Goal: Answer question/provide support

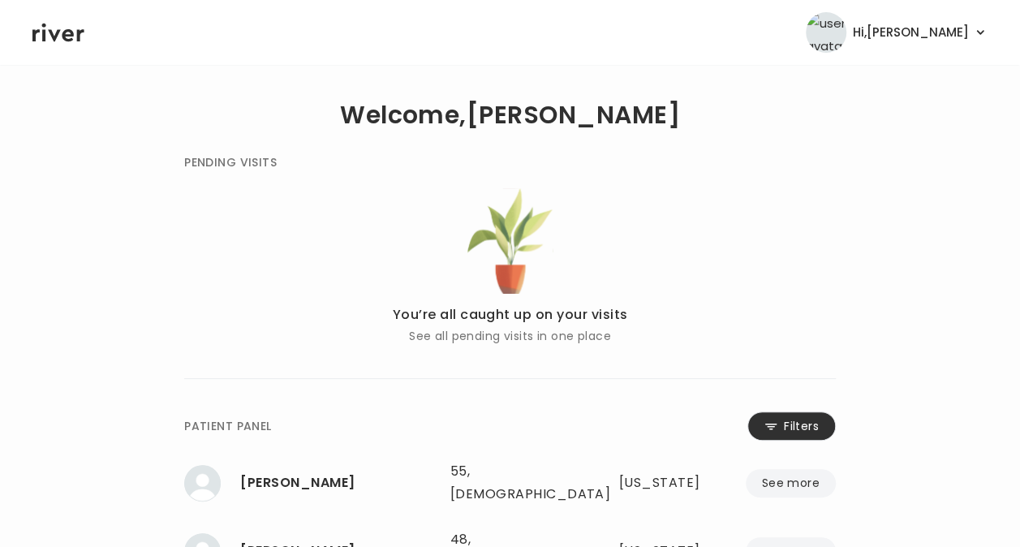
click at [767, 423] on icon at bounding box center [770, 425] width 11 height 5
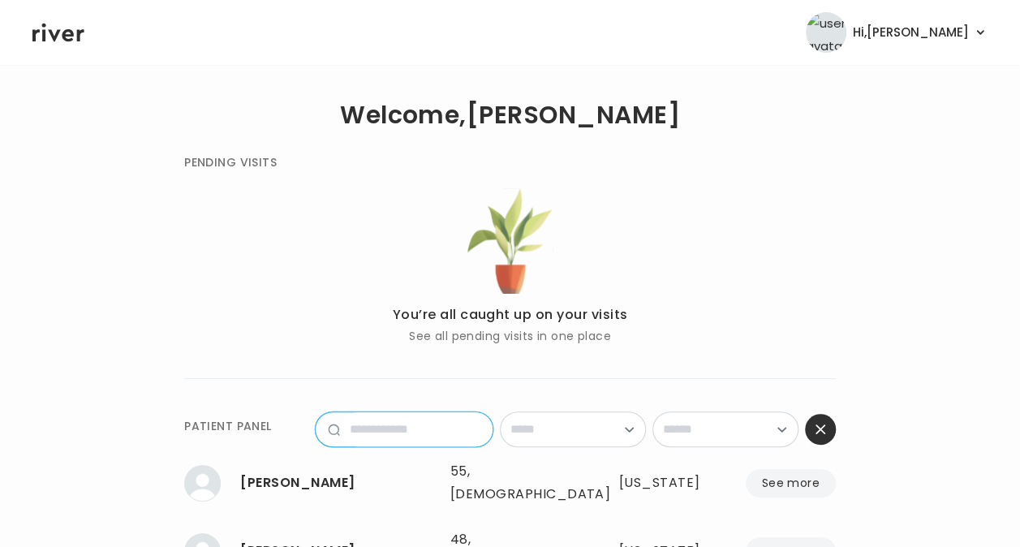
click at [431, 428] on input "name" at bounding box center [416, 429] width 153 height 34
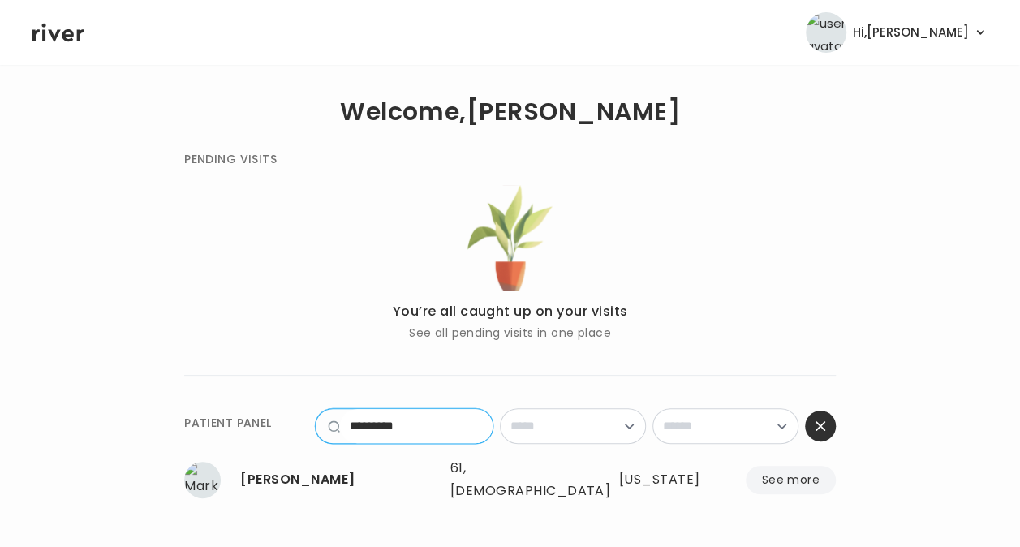
scroll to position [4, 0]
type input "*********"
click at [274, 473] on div "[PERSON_NAME]" at bounding box center [338, 478] width 197 height 23
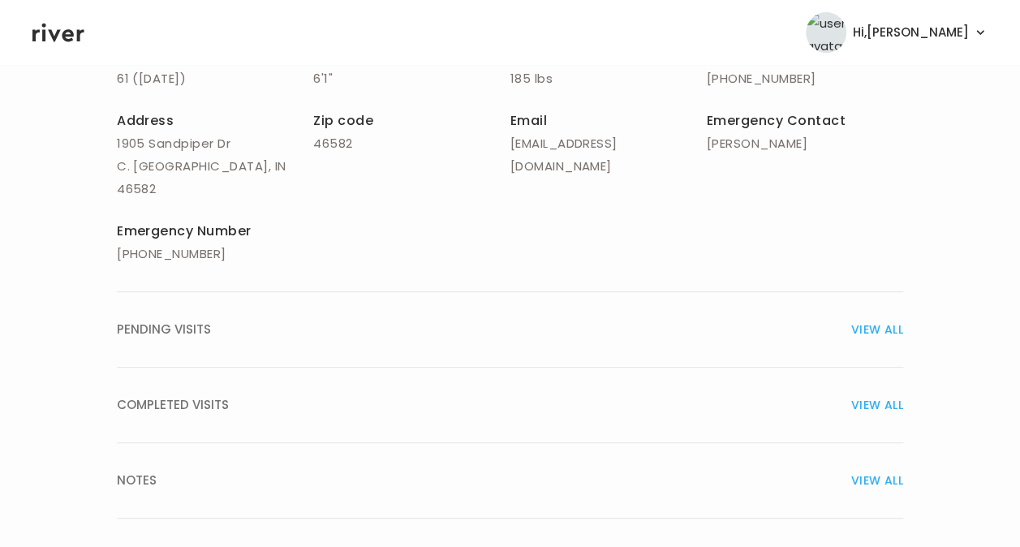
scroll to position [342, 0]
click at [144, 466] on span "NOTES" at bounding box center [137, 477] width 40 height 23
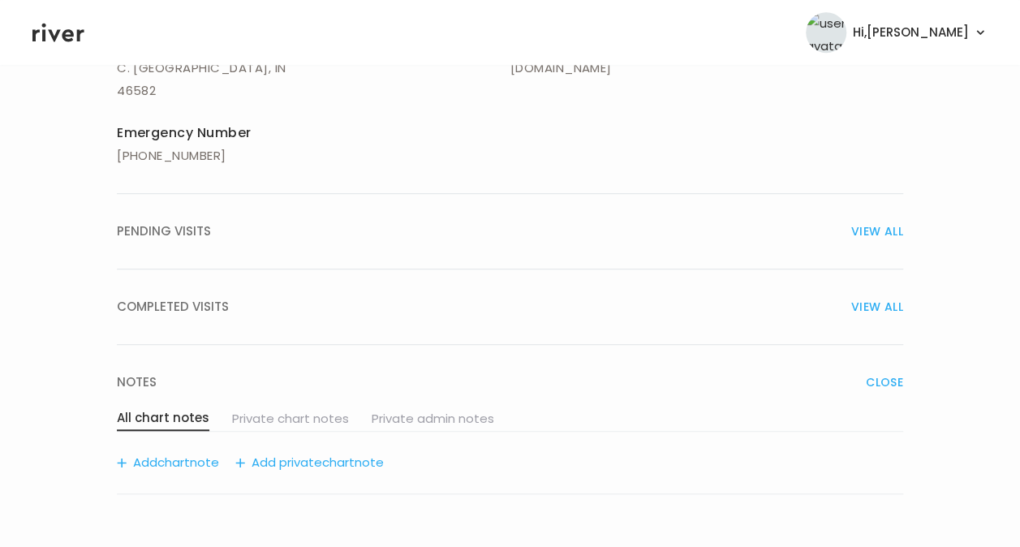
scroll to position [504, 0]
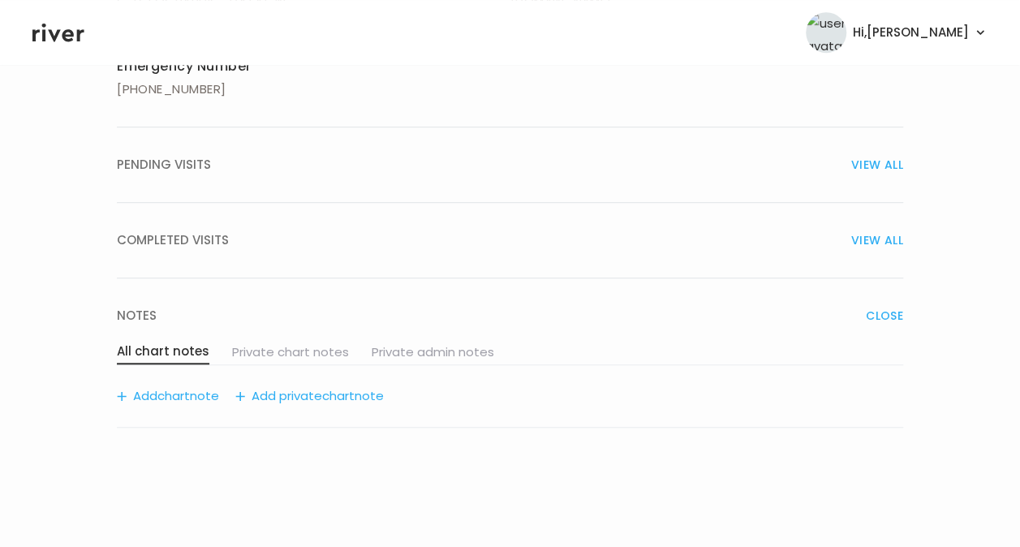
click at [187, 385] on span "chart" at bounding box center [173, 396] width 32 height 23
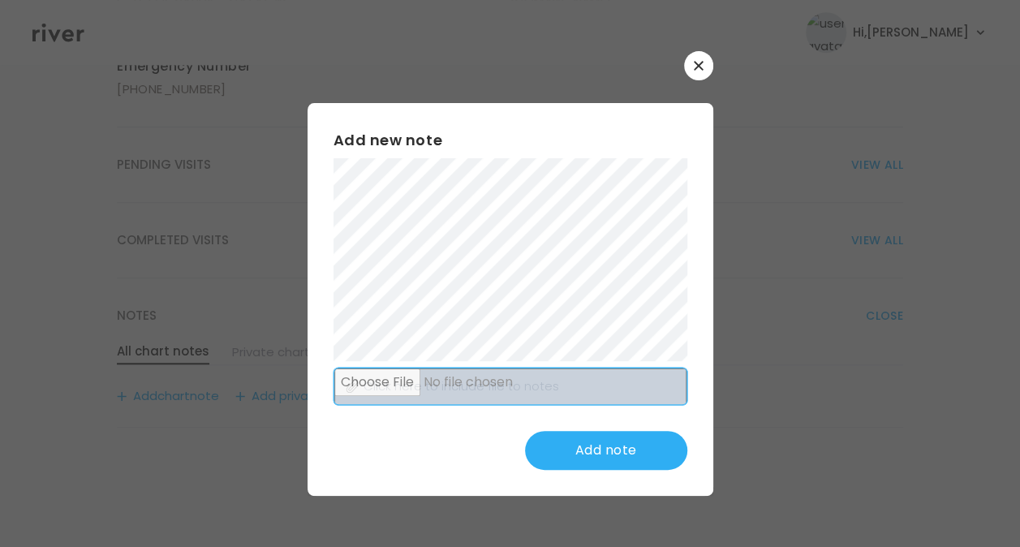
click at [475, 381] on input "file" at bounding box center [510, 386] width 352 height 37
type input "**********"
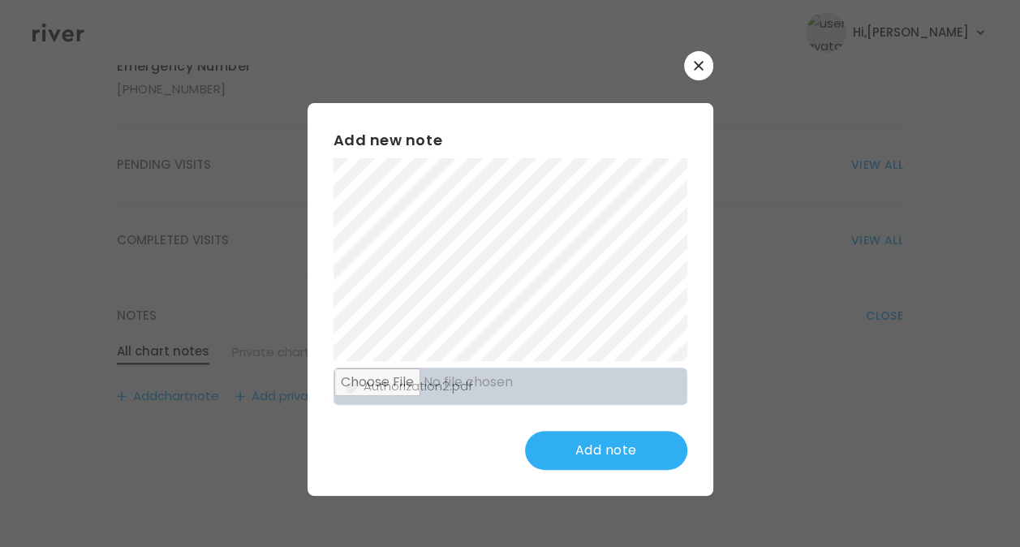
click at [604, 448] on button "Add note" at bounding box center [606, 450] width 162 height 39
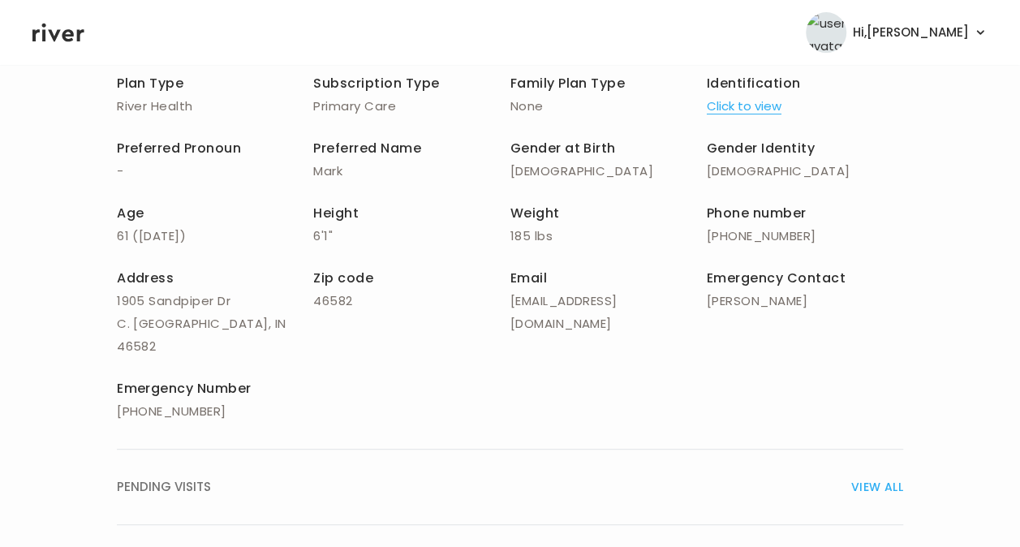
scroll to position [179, 0]
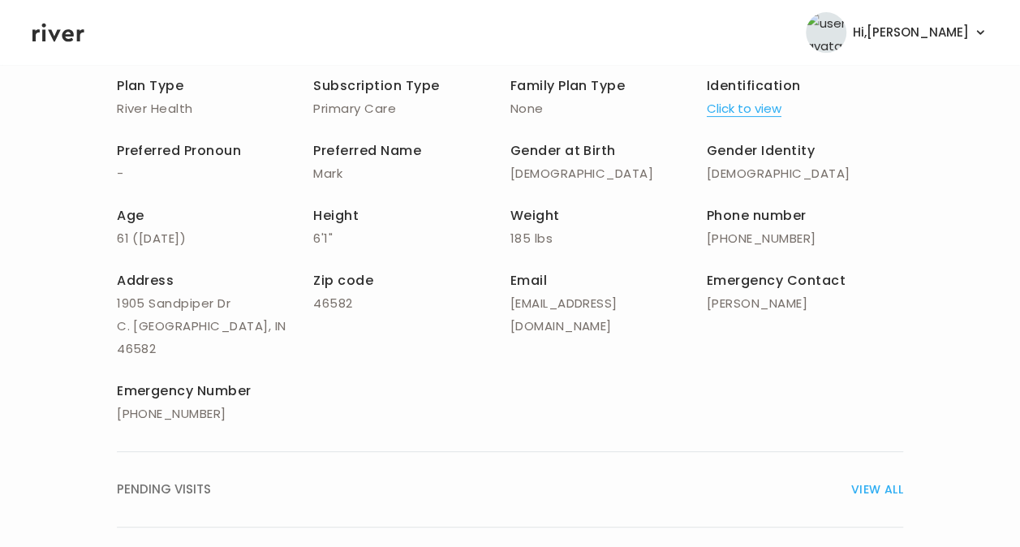
click at [63, 33] on icon at bounding box center [58, 33] width 52 height 19
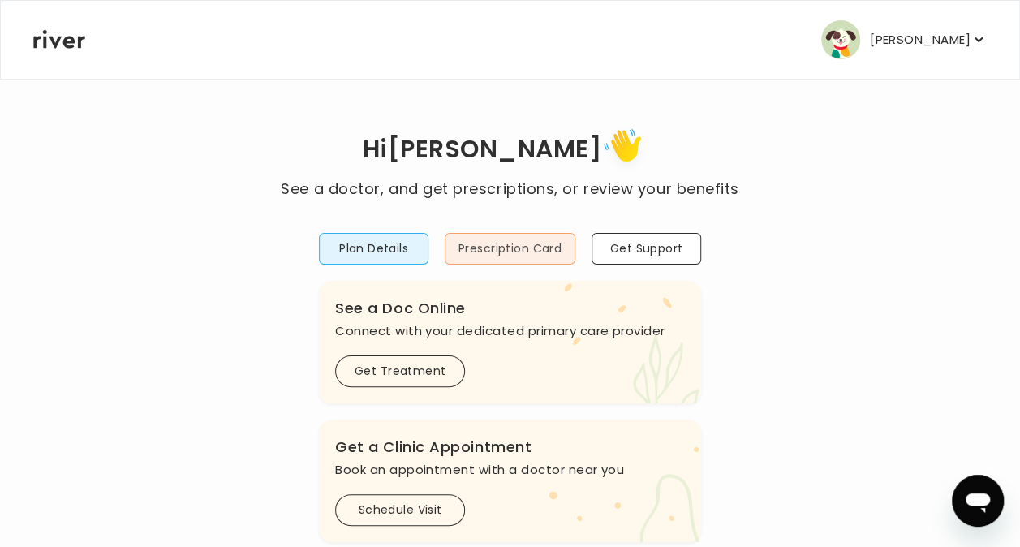
click at [492, 248] on button "Prescription Card" at bounding box center [510, 249] width 131 height 32
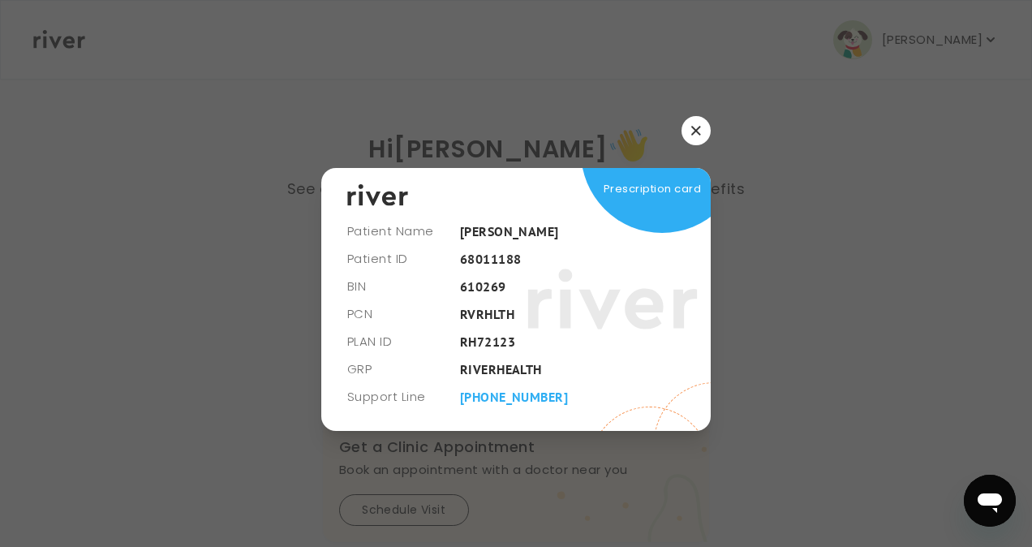
click at [688, 114] on div at bounding box center [516, 273] width 1032 height 547
click at [691, 128] on icon "button" at bounding box center [696, 131] width 10 height 10
